Goal: Check status

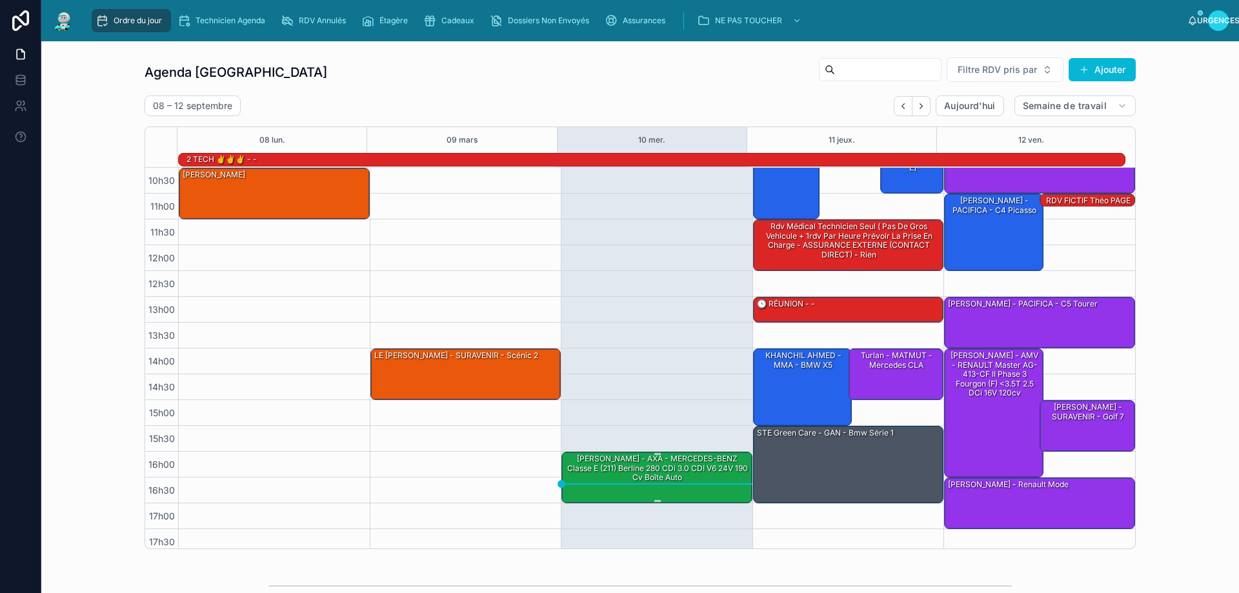
scroll to position [84, 0]
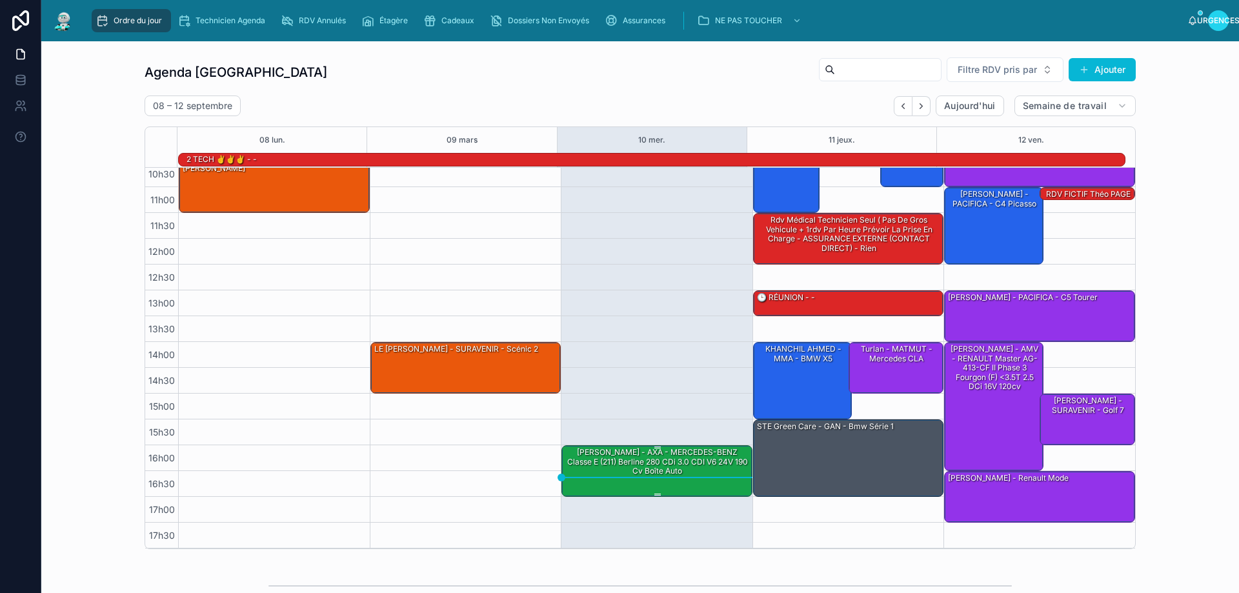
click at [616, 474] on div "Mr Ferreira - AXA - MERCEDES-BENZ Classe E (211) Berline 280 CDi 3.0 CDI V6 24V…" at bounding box center [657, 462] width 187 height 30
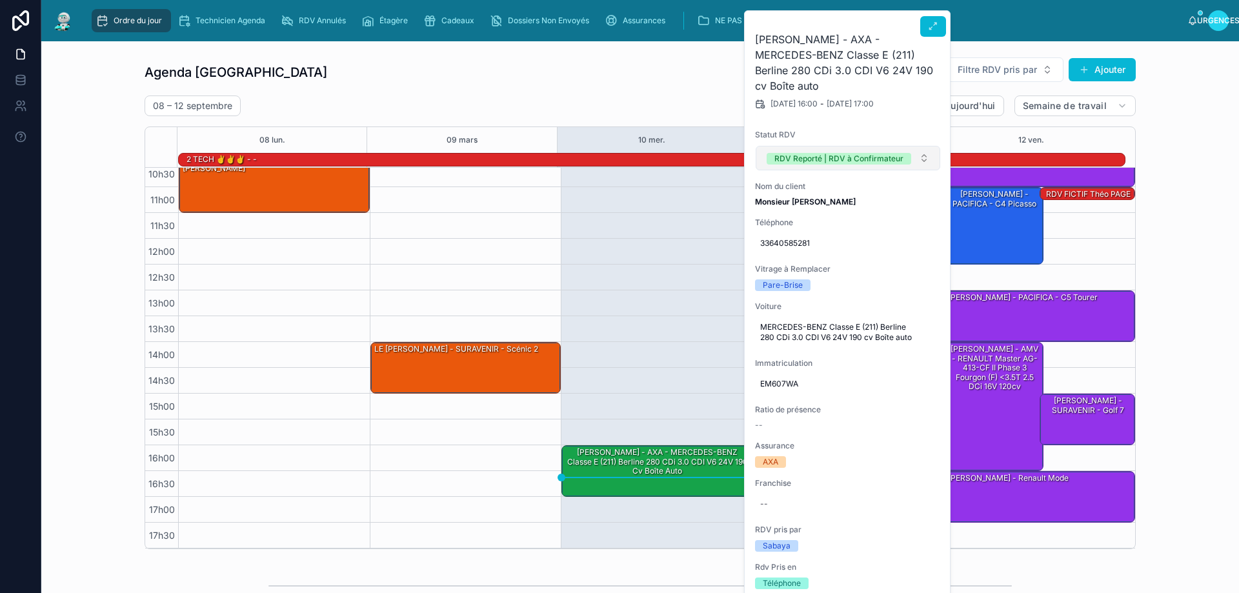
click at [931, 146] on button "RDV Reporté | RDV à Confirmateur" at bounding box center [848, 158] width 185 height 25
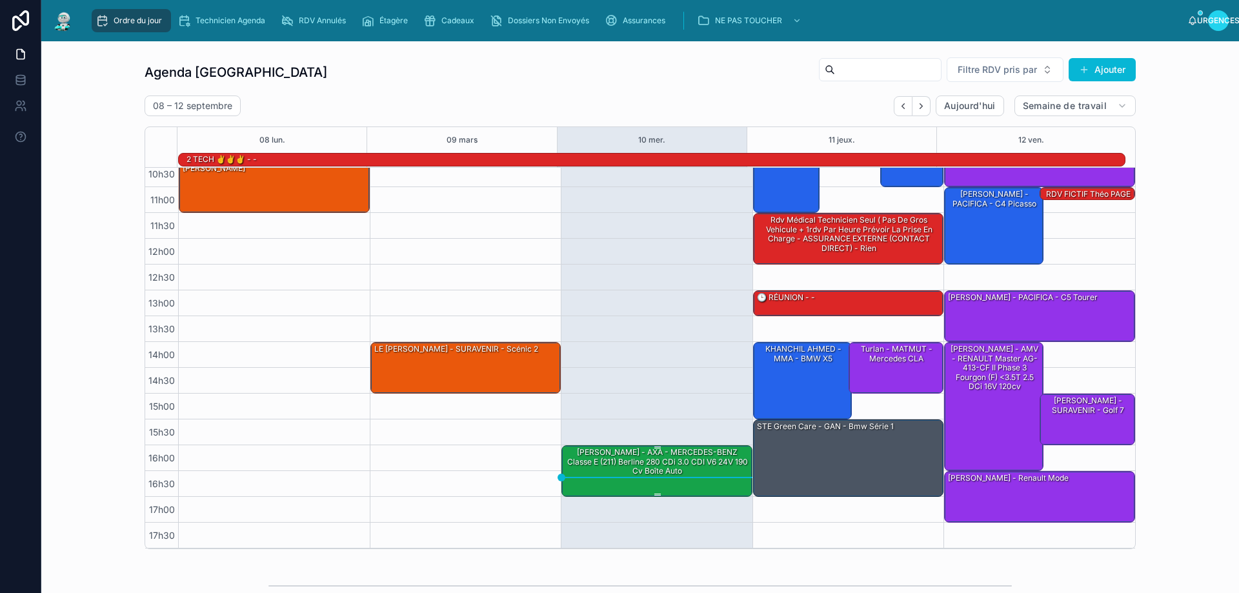
click at [640, 477] on div "Mr Ferreira - AXA - MERCEDES-BENZ Classe E (211) Berline 280 CDi 3.0 CDI V6 24V…" at bounding box center [657, 462] width 187 height 30
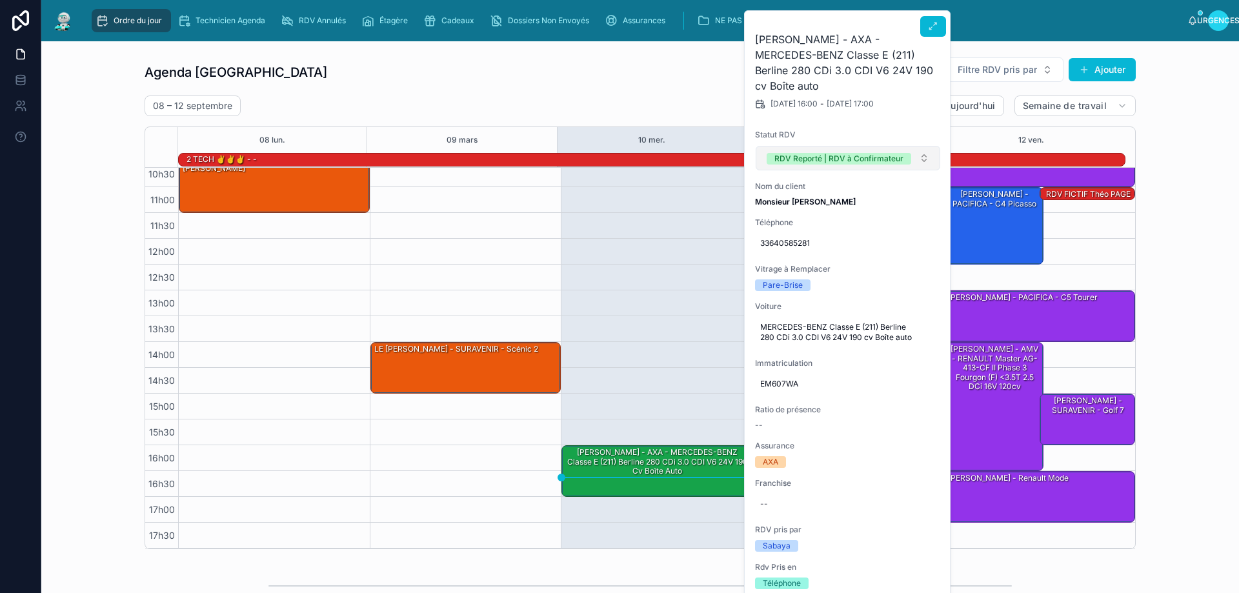
click at [929, 146] on button "RDV Reporté | RDV à Confirmateur" at bounding box center [848, 158] width 185 height 25
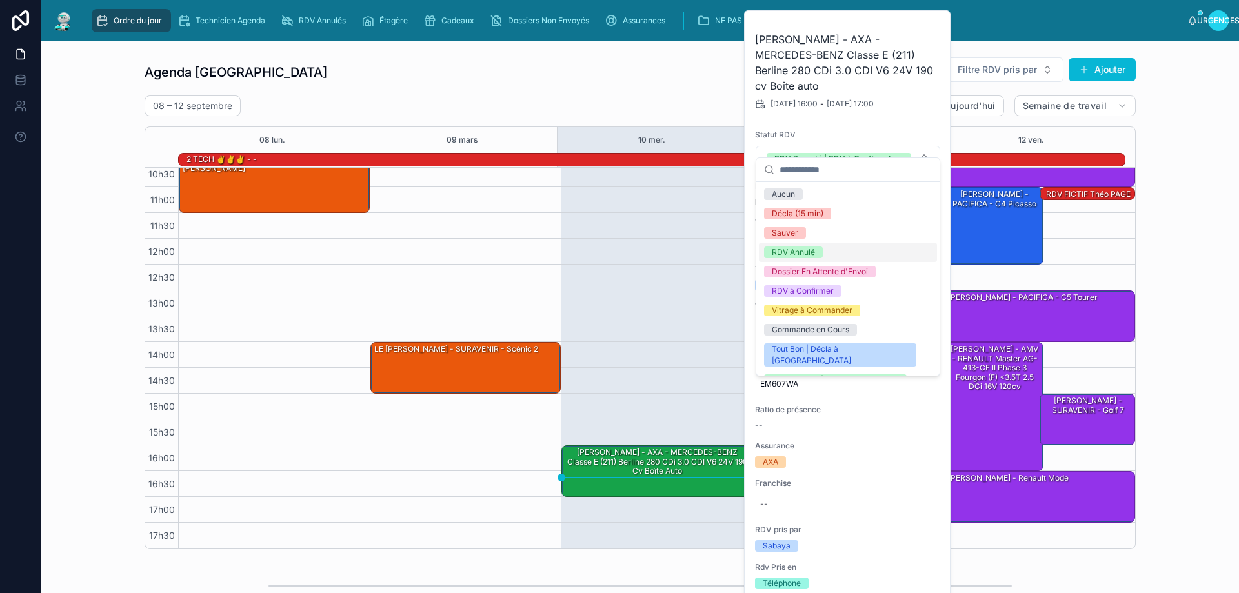
drag, startPoint x: 798, startPoint y: 248, endPoint x: 716, endPoint y: 301, distance: 97.9
click at [798, 248] on font "RDV Annulé" at bounding box center [793, 252] width 43 height 10
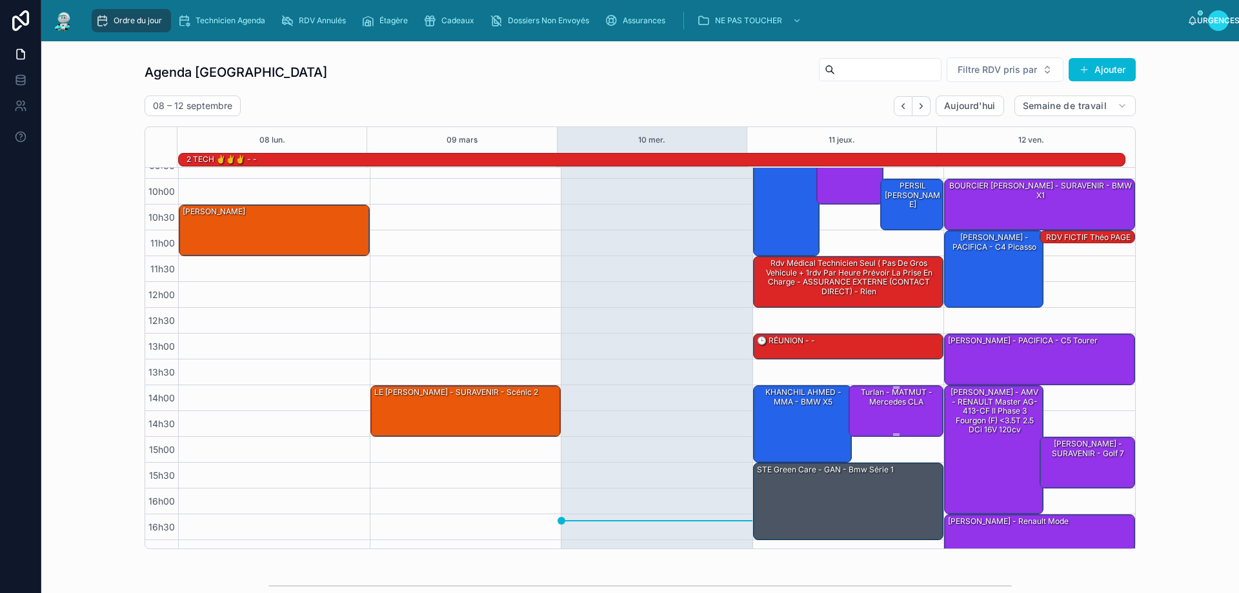
scroll to position [0, 0]
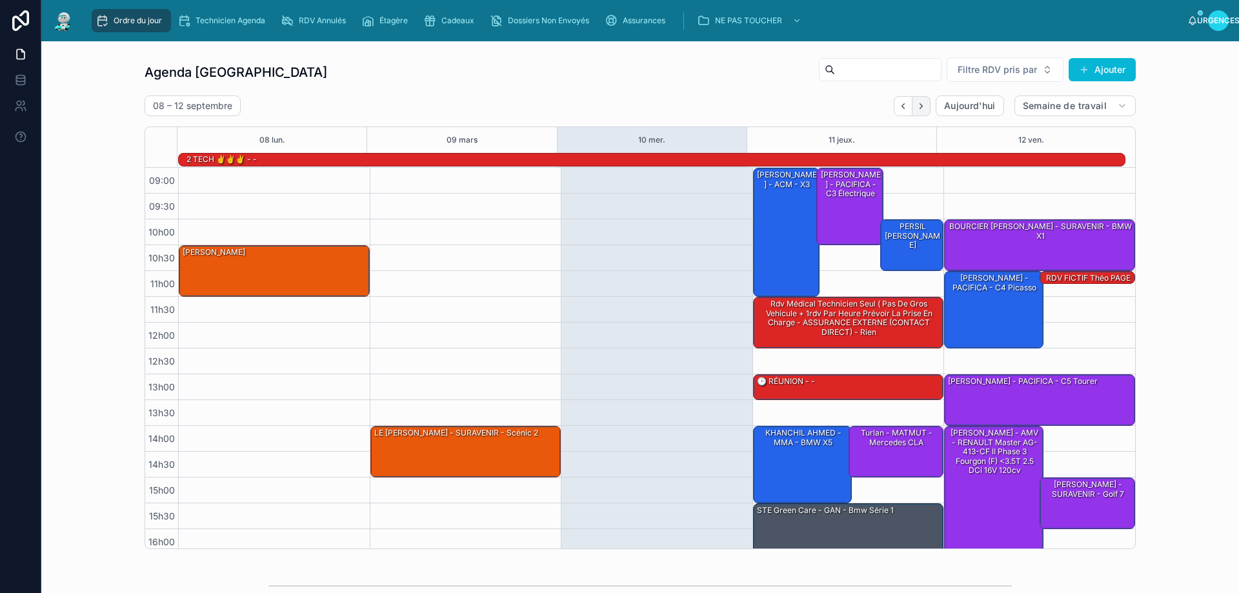
click at [920, 106] on icon "Suivant" at bounding box center [921, 106] width 10 height 10
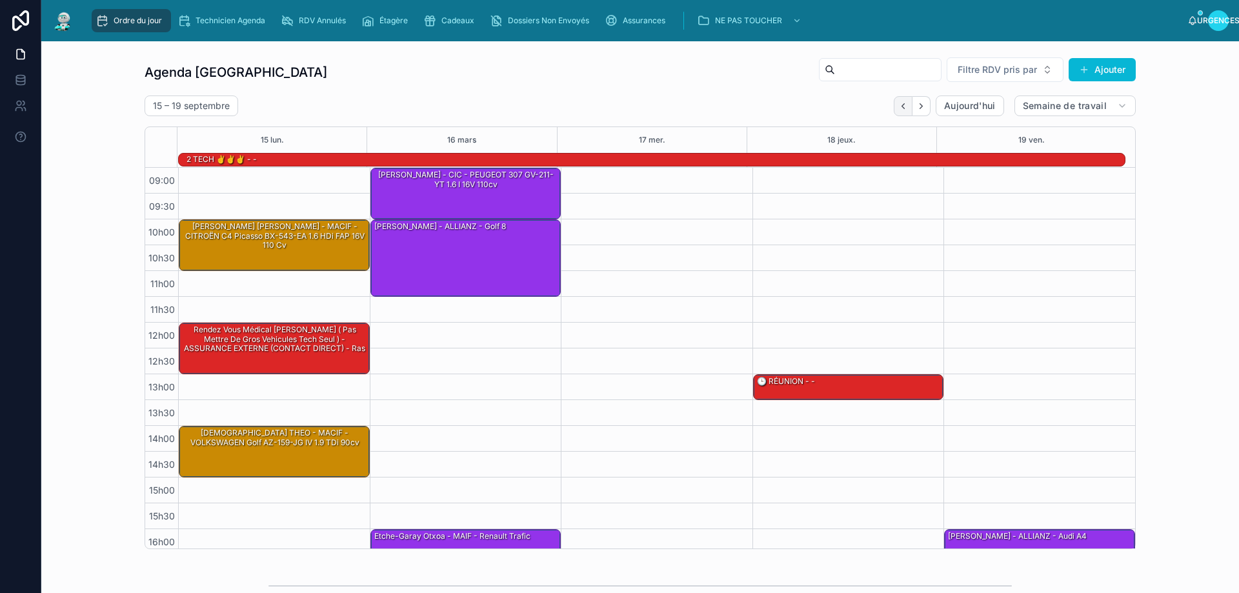
click at [898, 104] on icon "Dos" at bounding box center [903, 106] width 10 height 10
